Goal: Transaction & Acquisition: Purchase product/service

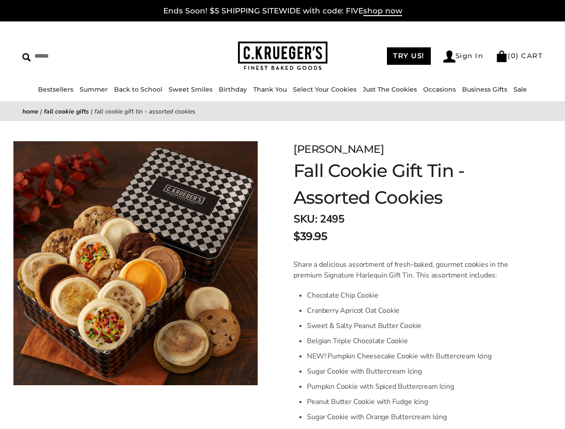
click at [82, 56] on input "Search" at bounding box center [81, 56] width 119 height 14
click at [436, 89] on link "Occasions" at bounding box center [439, 89] width 33 height 8
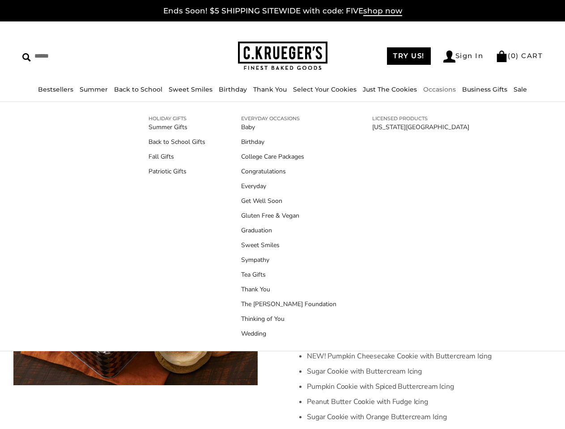
click at [406, 285] on div "HOLIDAY GIFTS Summer Gifts Back to School Gifts Fall Gifts Patriotic Gifts EVER…" at bounding box center [282, 226] width 313 height 231
